Goal: Navigation & Orientation: Go to known website

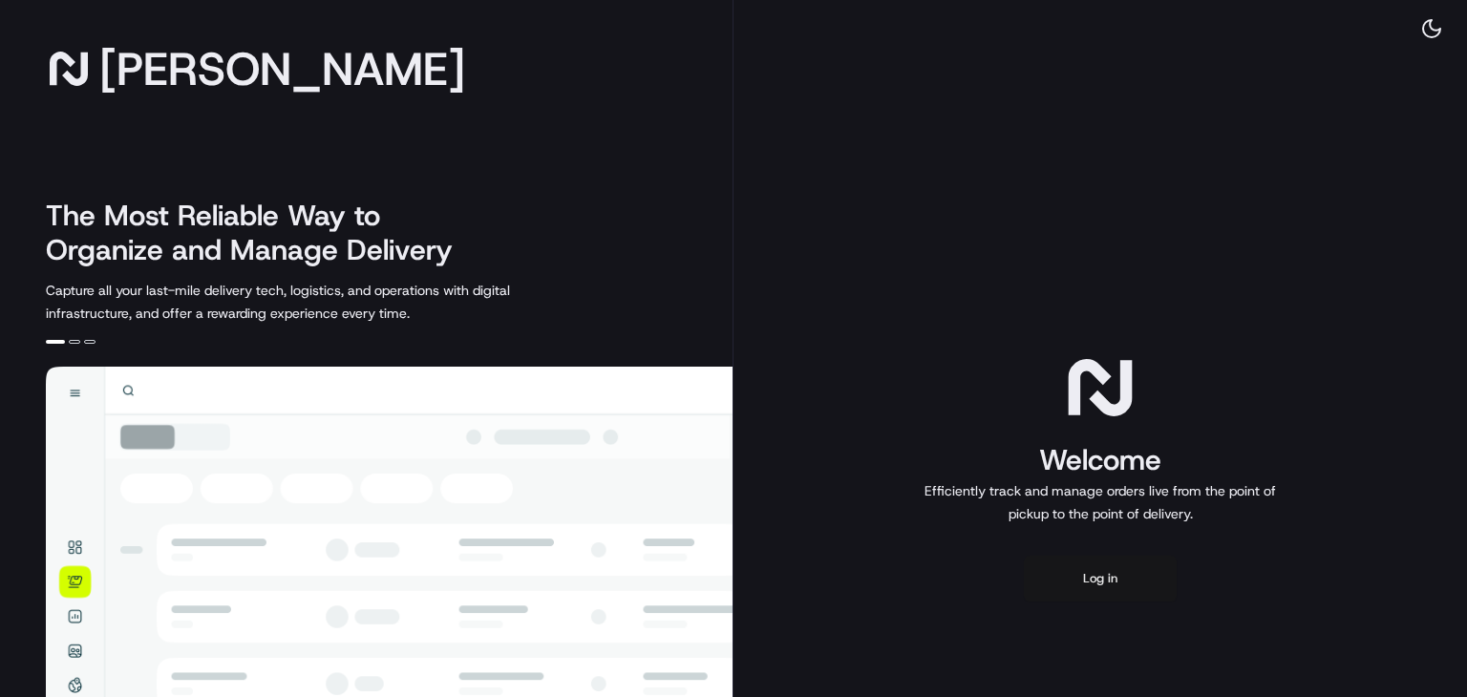
click at [1093, 588] on button "Log in" at bounding box center [1100, 579] width 153 height 46
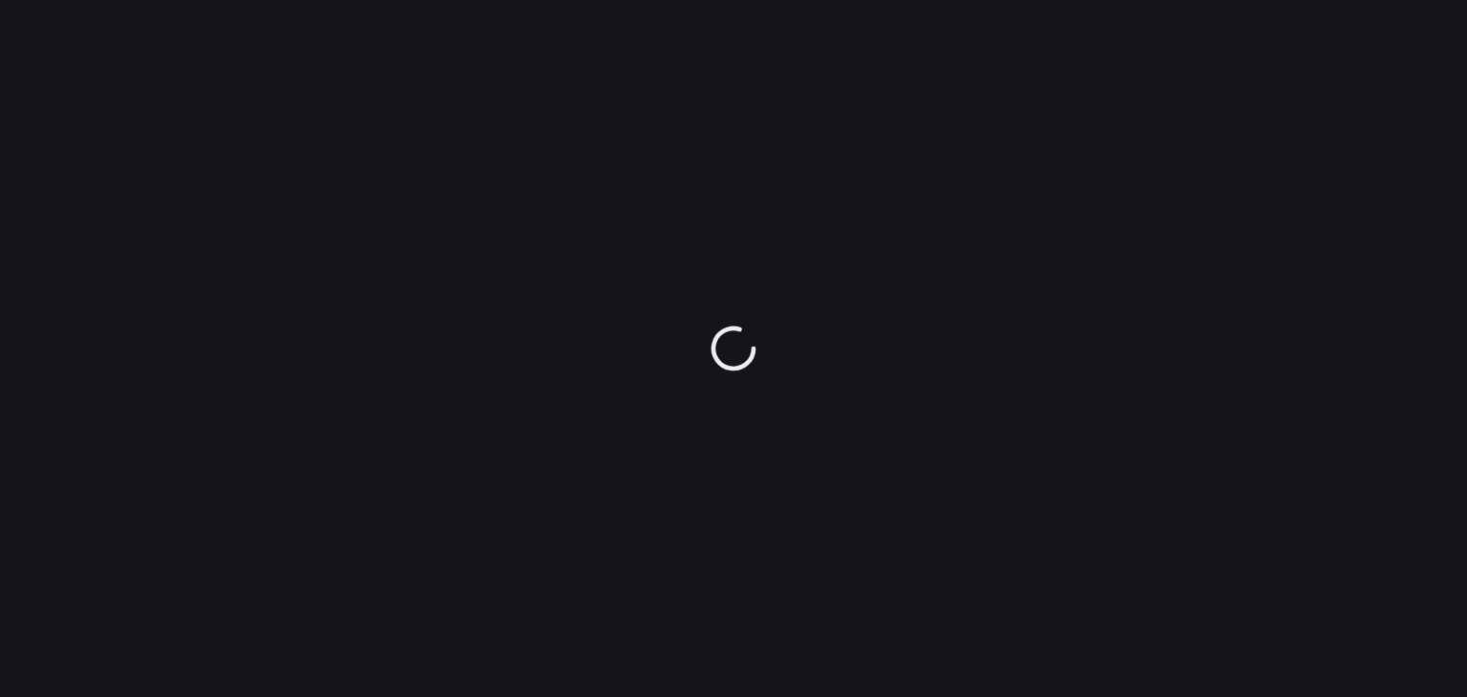
click at [1388, 414] on div at bounding box center [733, 348] width 1467 height 697
